Goal: Transaction & Acquisition: Book appointment/travel/reservation

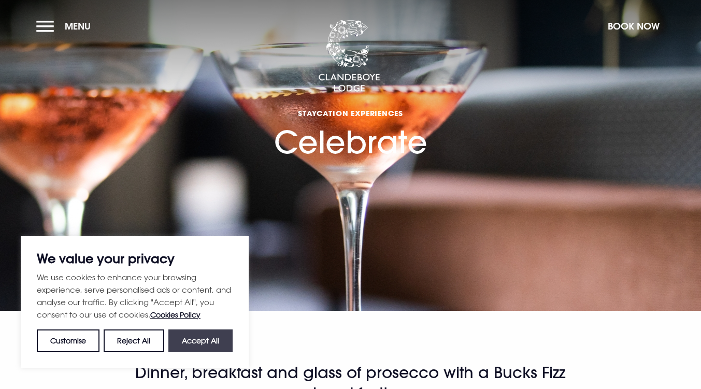
click at [214, 341] on button "Accept All" at bounding box center [200, 341] width 64 height 23
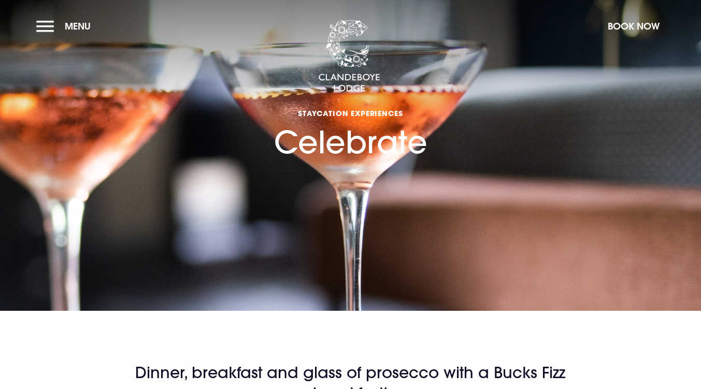
checkbox input "true"
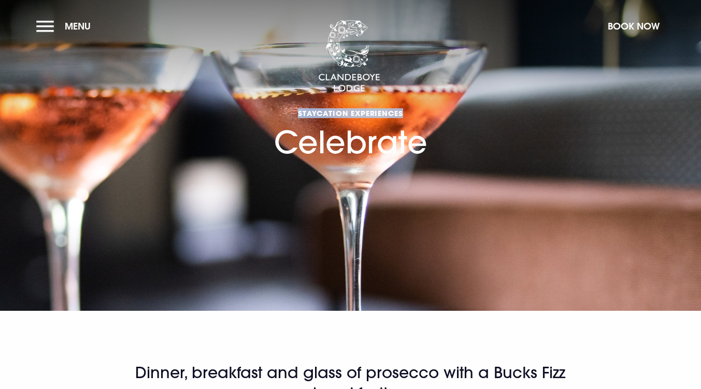
drag, startPoint x: 700, startPoint y: 76, endPoint x: 709, endPoint y: 87, distance: 13.7
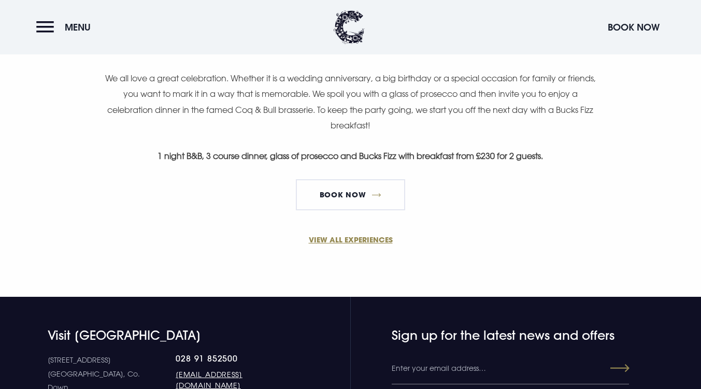
scroll to position [710, 0]
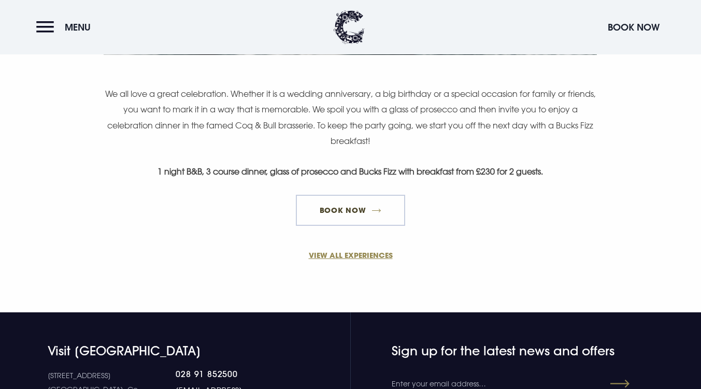
click at [355, 208] on link "Book Now" at bounding box center [350, 210] width 109 height 31
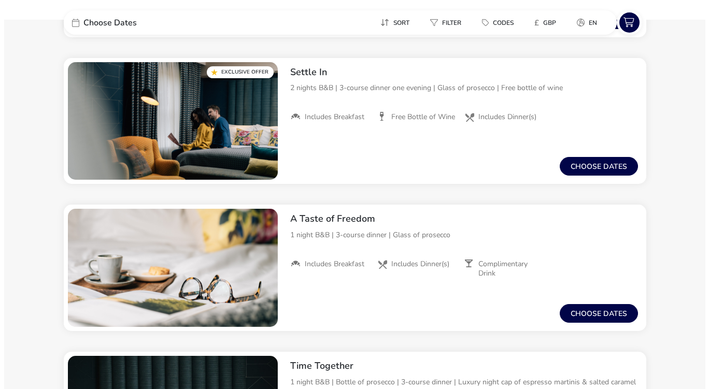
scroll to position [447, 0]
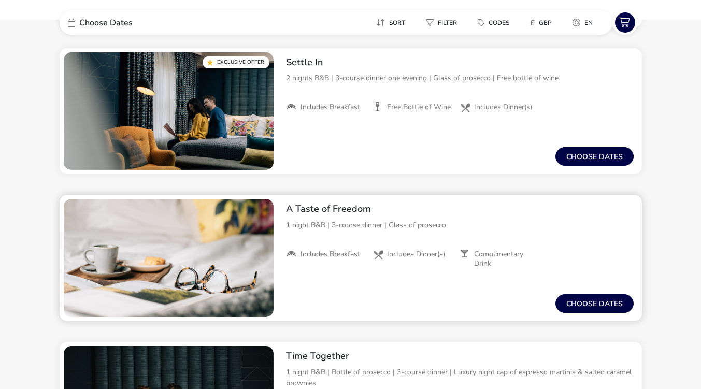
click at [593, 293] on div "From / Total Price £0 Choose dates" at bounding box center [460, 303] width 364 height 35
click at [593, 301] on button "Choose dates" at bounding box center [595, 303] width 78 height 19
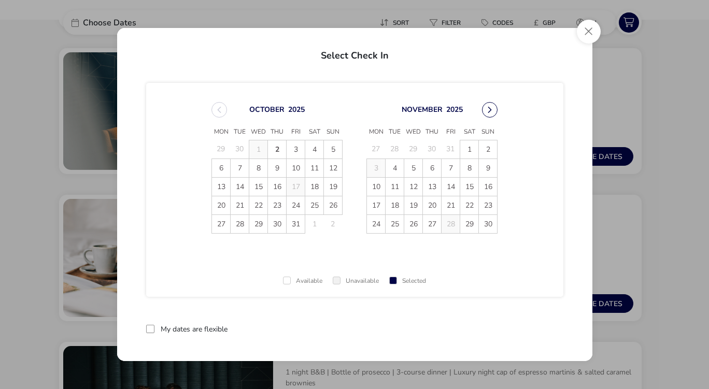
click at [493, 105] on button "Next Month" at bounding box center [490, 110] width 16 height 16
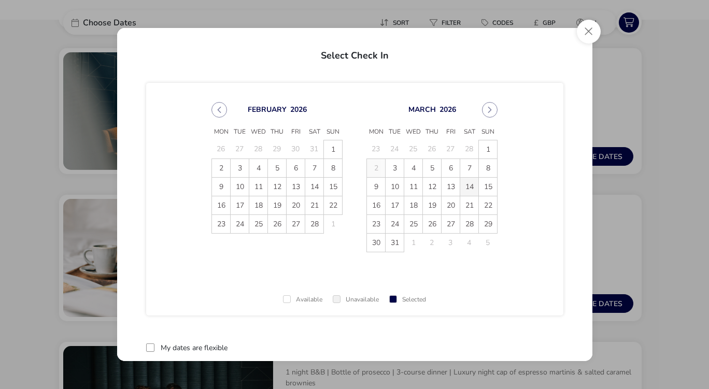
click at [474, 183] on span "14" at bounding box center [469, 187] width 18 height 18
click at [486, 186] on span "15" at bounding box center [488, 187] width 18 height 18
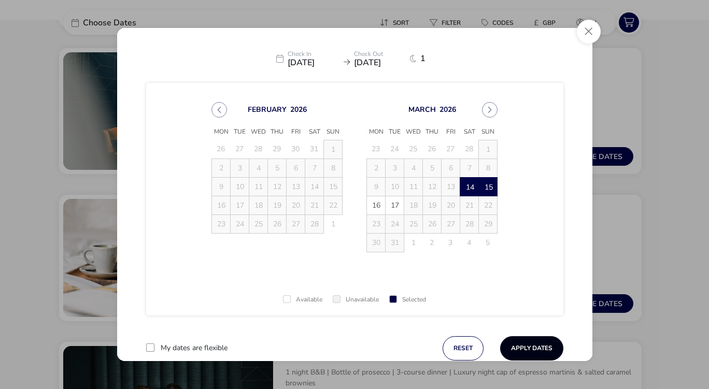
click at [527, 344] on button "Apply Dates" at bounding box center [531, 348] width 63 height 24
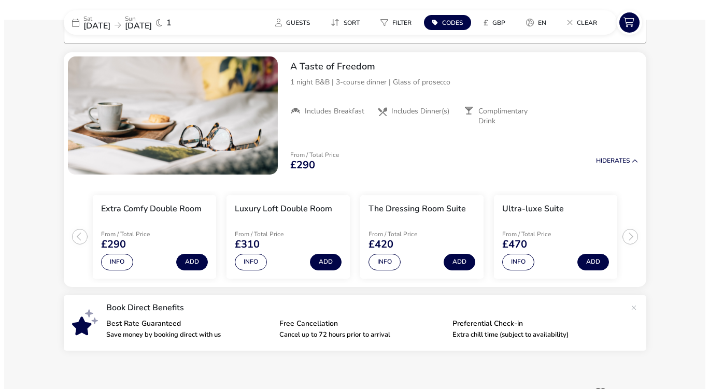
scroll to position [86, 0]
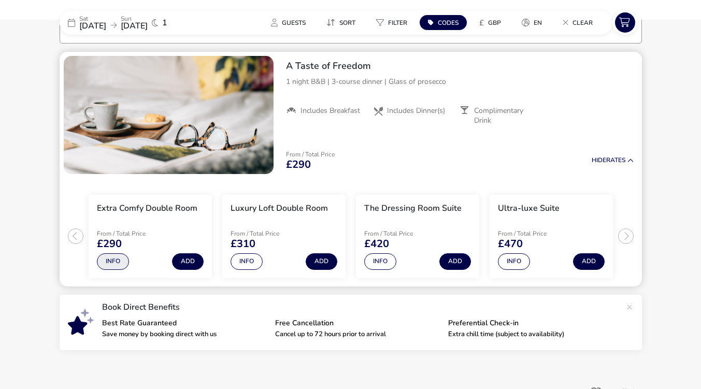
click at [114, 256] on button "Info" at bounding box center [113, 262] width 32 height 17
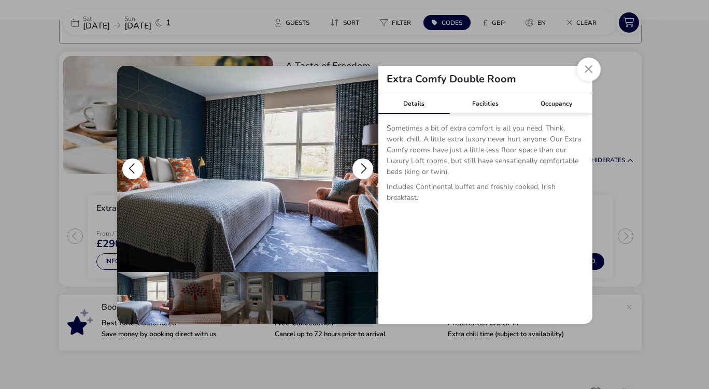
click at [365, 162] on button "details" at bounding box center [363, 169] width 21 height 21
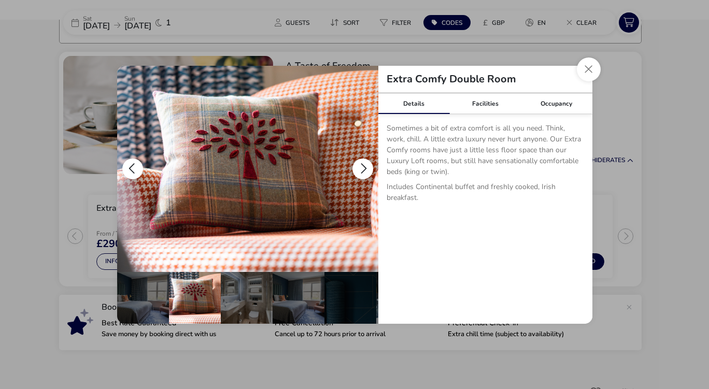
click at [365, 162] on button "details" at bounding box center [363, 169] width 21 height 21
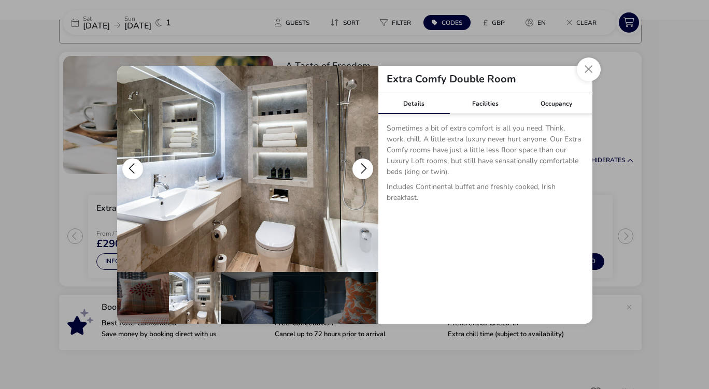
click at [365, 162] on button "details" at bounding box center [363, 169] width 21 height 21
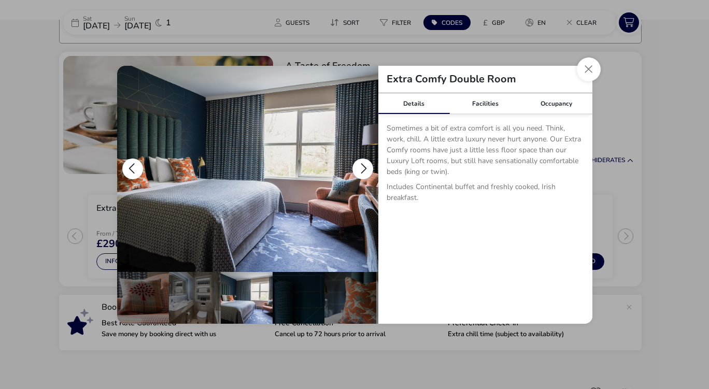
scroll to position [0, 101]
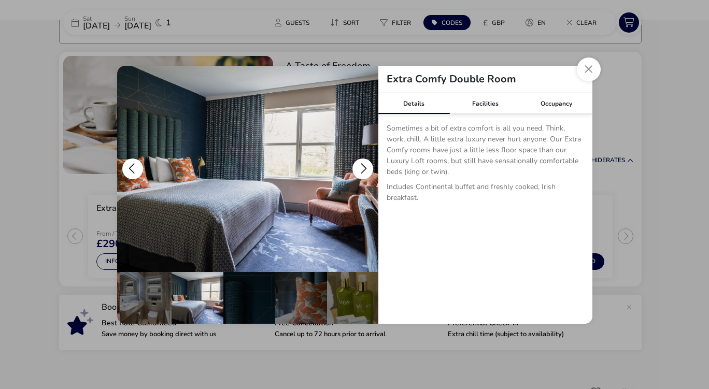
click at [365, 162] on button "details" at bounding box center [363, 169] width 21 height 21
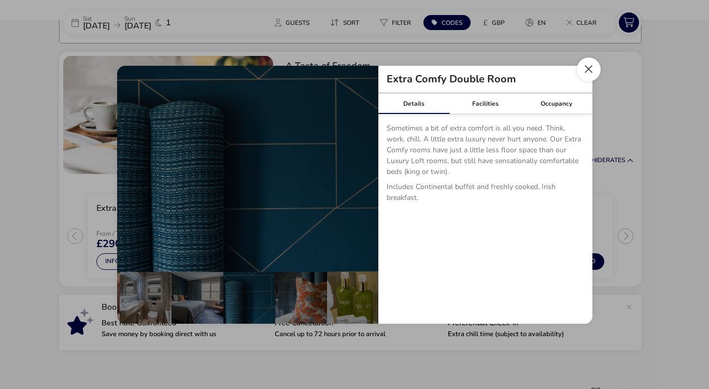
click at [585, 75] on button "Close dialog" at bounding box center [589, 70] width 24 height 24
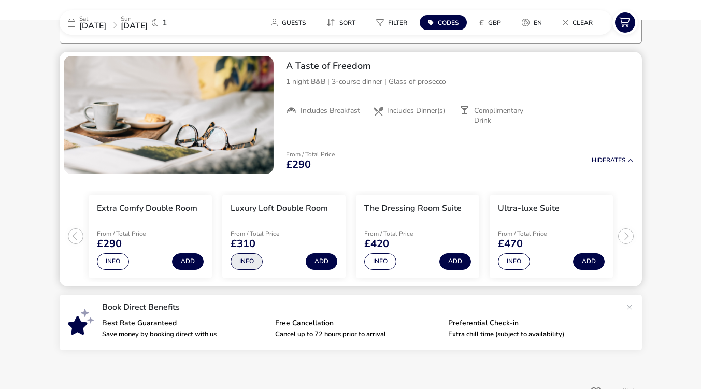
click at [247, 263] on button "Info" at bounding box center [247, 262] width 32 height 17
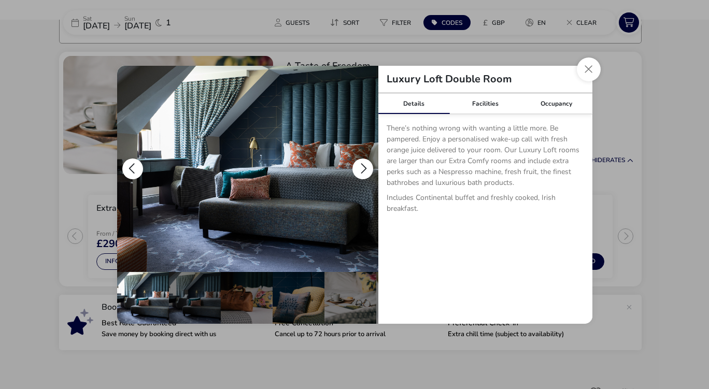
click at [365, 163] on button "details" at bounding box center [363, 169] width 21 height 21
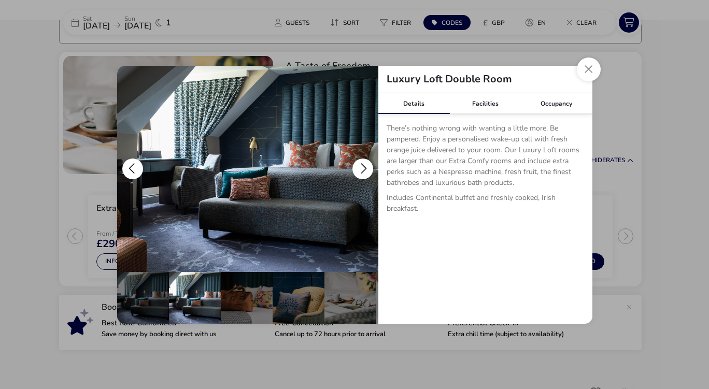
click at [365, 163] on button "details" at bounding box center [363, 169] width 21 height 21
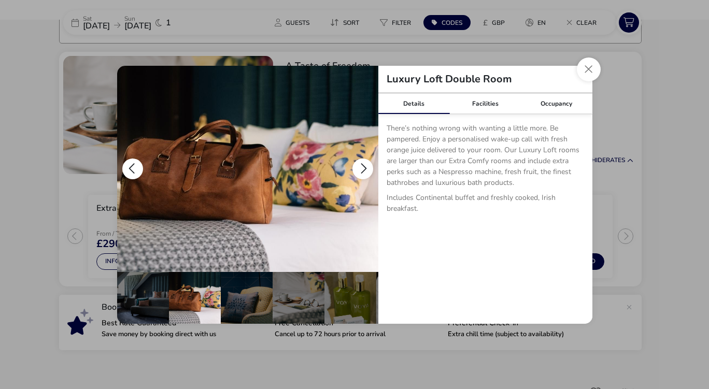
click at [365, 163] on button "details" at bounding box center [363, 169] width 21 height 21
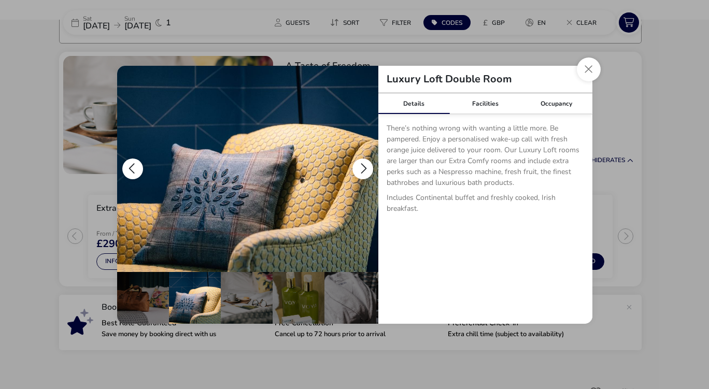
click at [365, 163] on button "details" at bounding box center [363, 169] width 21 height 21
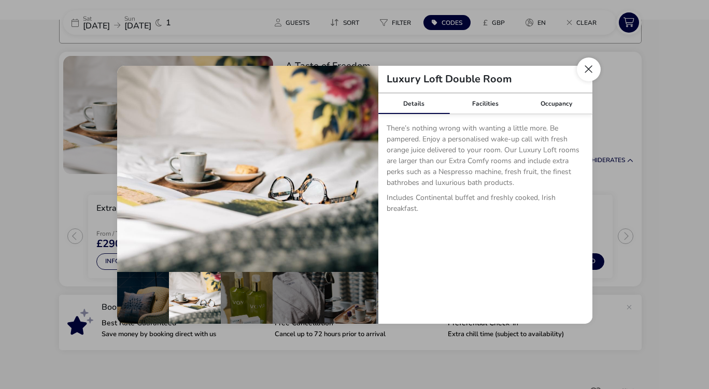
click at [584, 75] on button "Close dialog" at bounding box center [589, 70] width 24 height 24
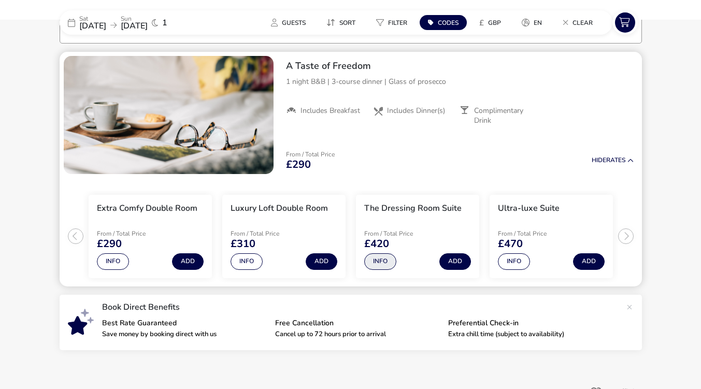
click at [364, 260] on button "Info" at bounding box center [380, 262] width 32 height 17
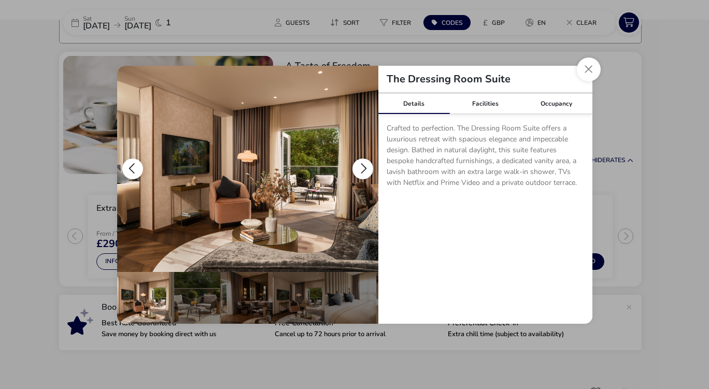
click at [365, 174] on button "details" at bounding box center [363, 169] width 21 height 21
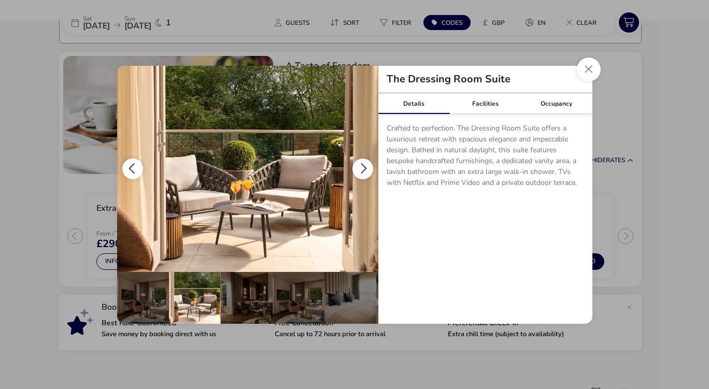
click at [362, 164] on button "details" at bounding box center [363, 169] width 21 height 21
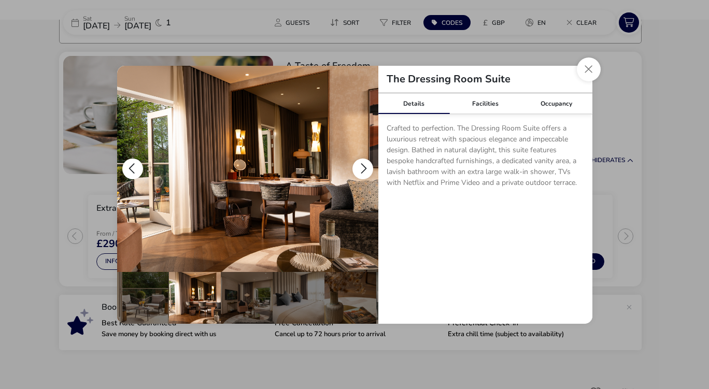
click at [362, 164] on button "details" at bounding box center [363, 169] width 21 height 21
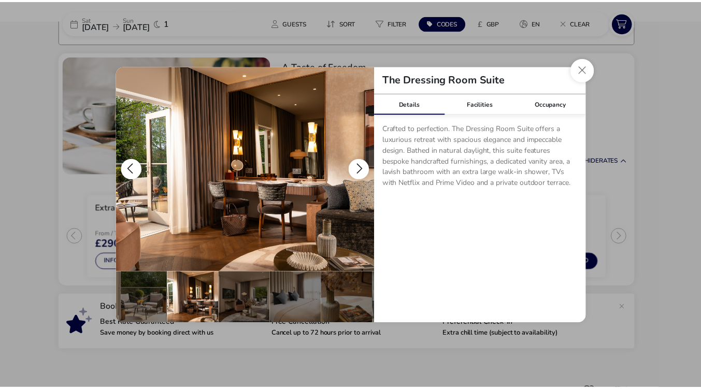
scroll to position [0, 101]
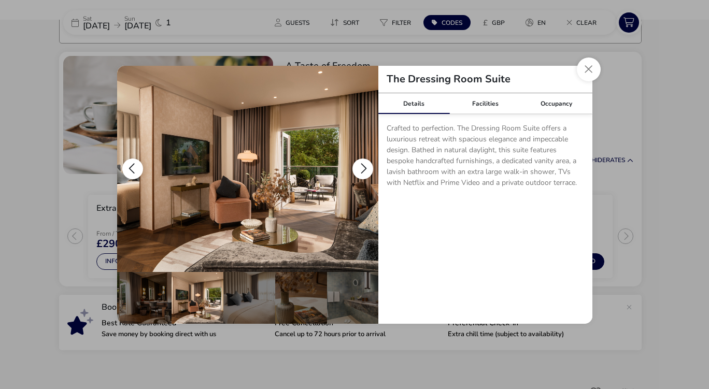
click at [362, 164] on button "details" at bounding box center [363, 169] width 21 height 21
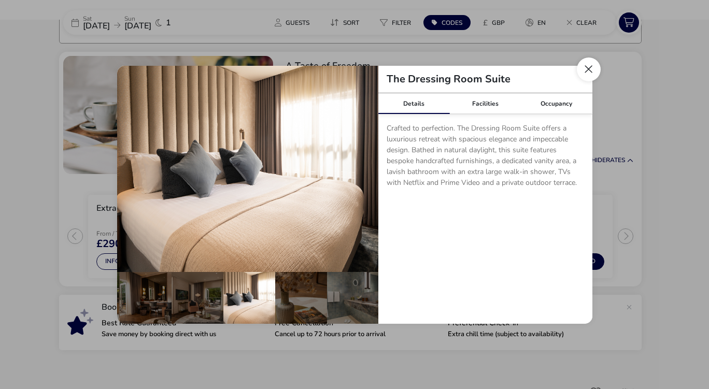
click at [582, 76] on button "Close dialog" at bounding box center [589, 70] width 24 height 24
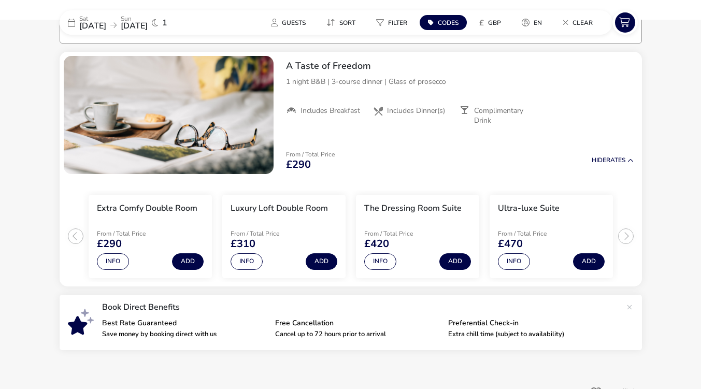
scroll to position [0, 0]
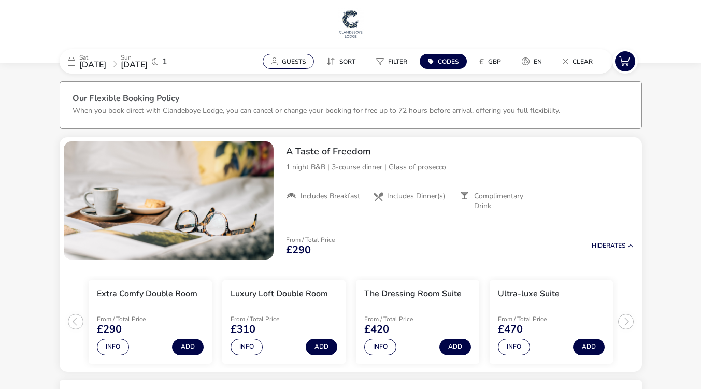
click at [291, 66] on button "Guests" at bounding box center [288, 61] width 51 height 15
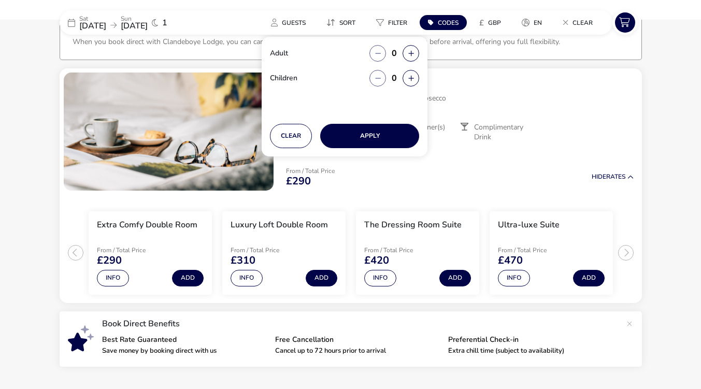
scroll to position [67, 0]
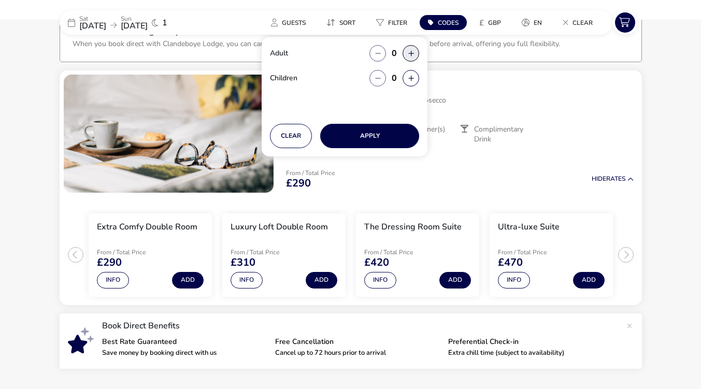
click at [417, 54] on button "button" at bounding box center [411, 53] width 17 height 17
click at [418, 54] on span "button" at bounding box center [418, 54] width 0 height 0
click at [294, 133] on button "Clear" at bounding box center [291, 136] width 42 height 24
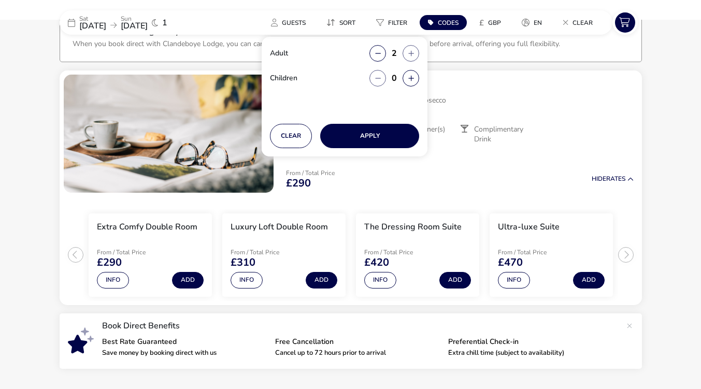
type input "0"
